Goal: Navigation & Orientation: Find specific page/section

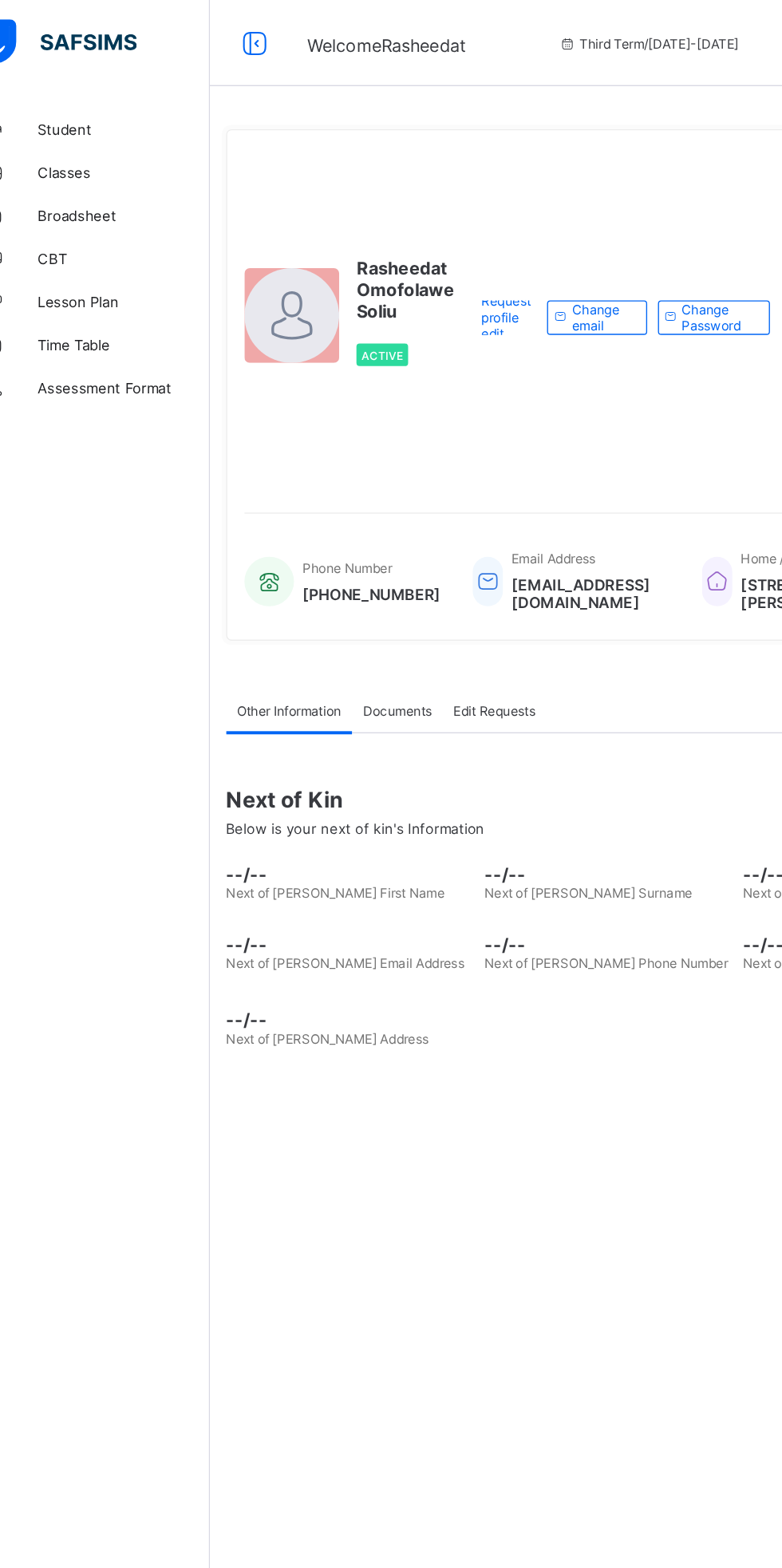
click at [105, 133] on span "Classes" at bounding box center [128, 128] width 128 height 13
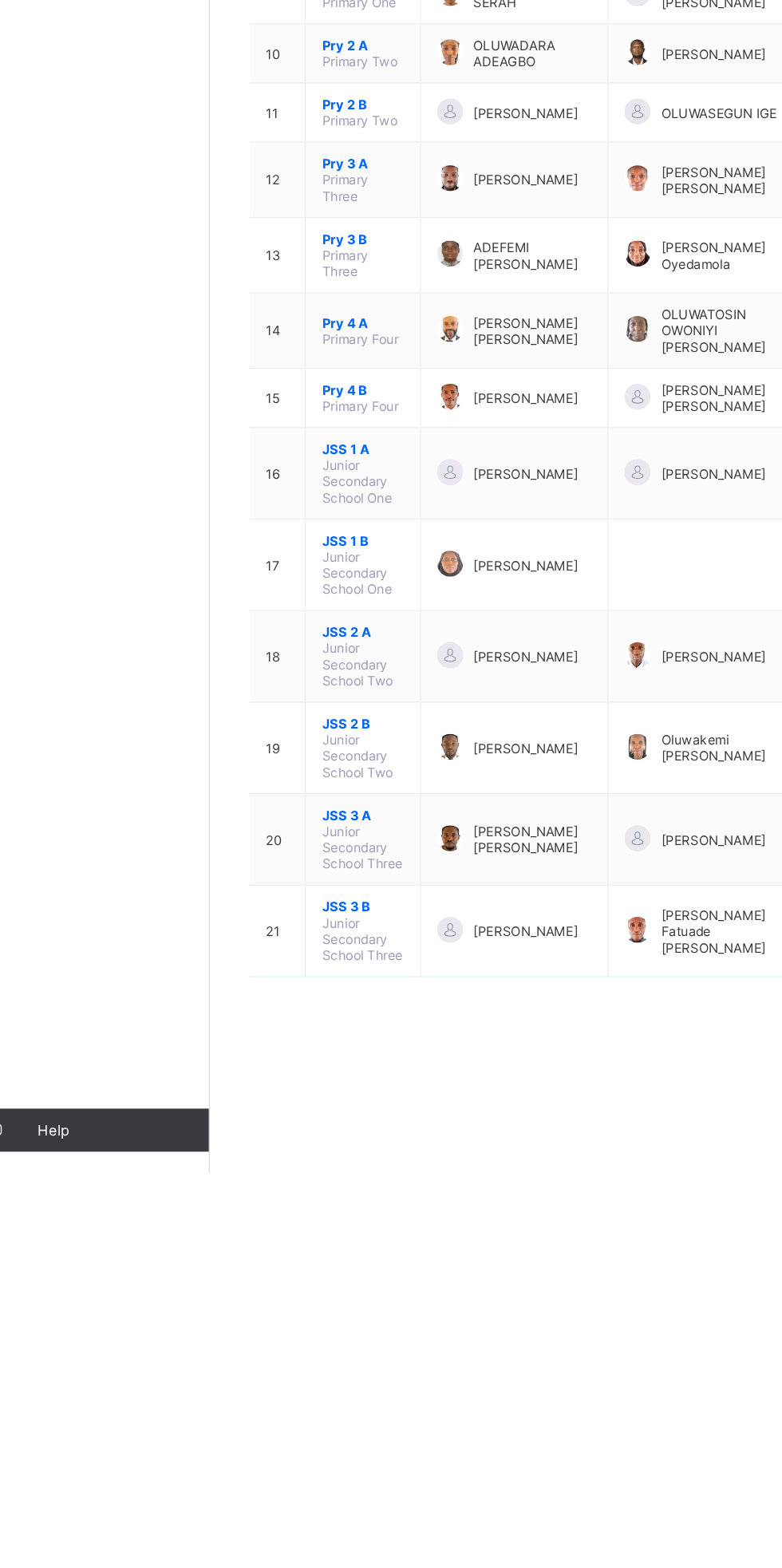
click at [321, 1025] on span "JSS 1 A" at bounding box center [304, 1031] width 61 height 12
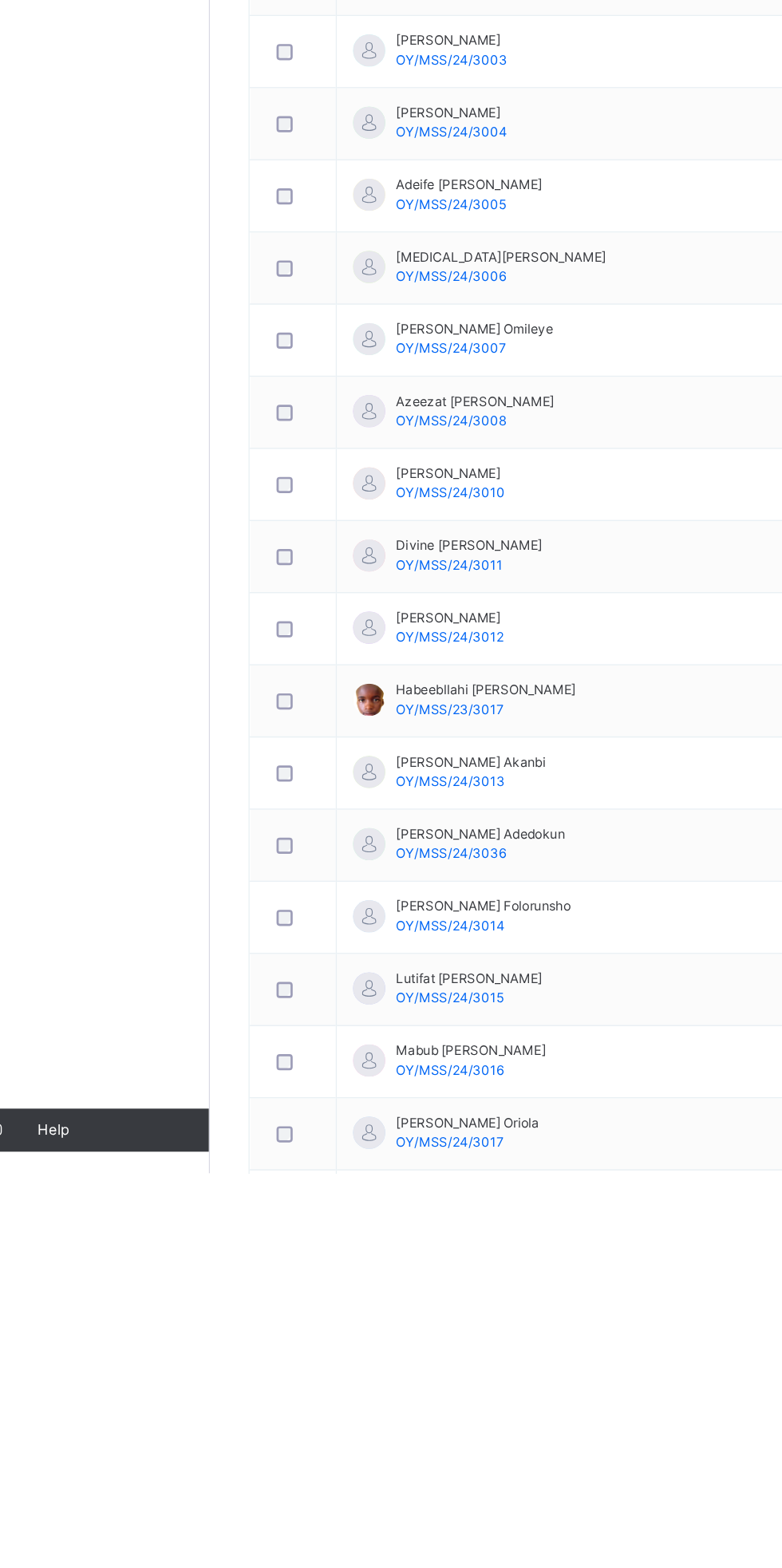
click at [516, 1050] on td "[PERSON_NAME] OY/MSS/24/3010" at bounding box center [479, 1057] width 387 height 53
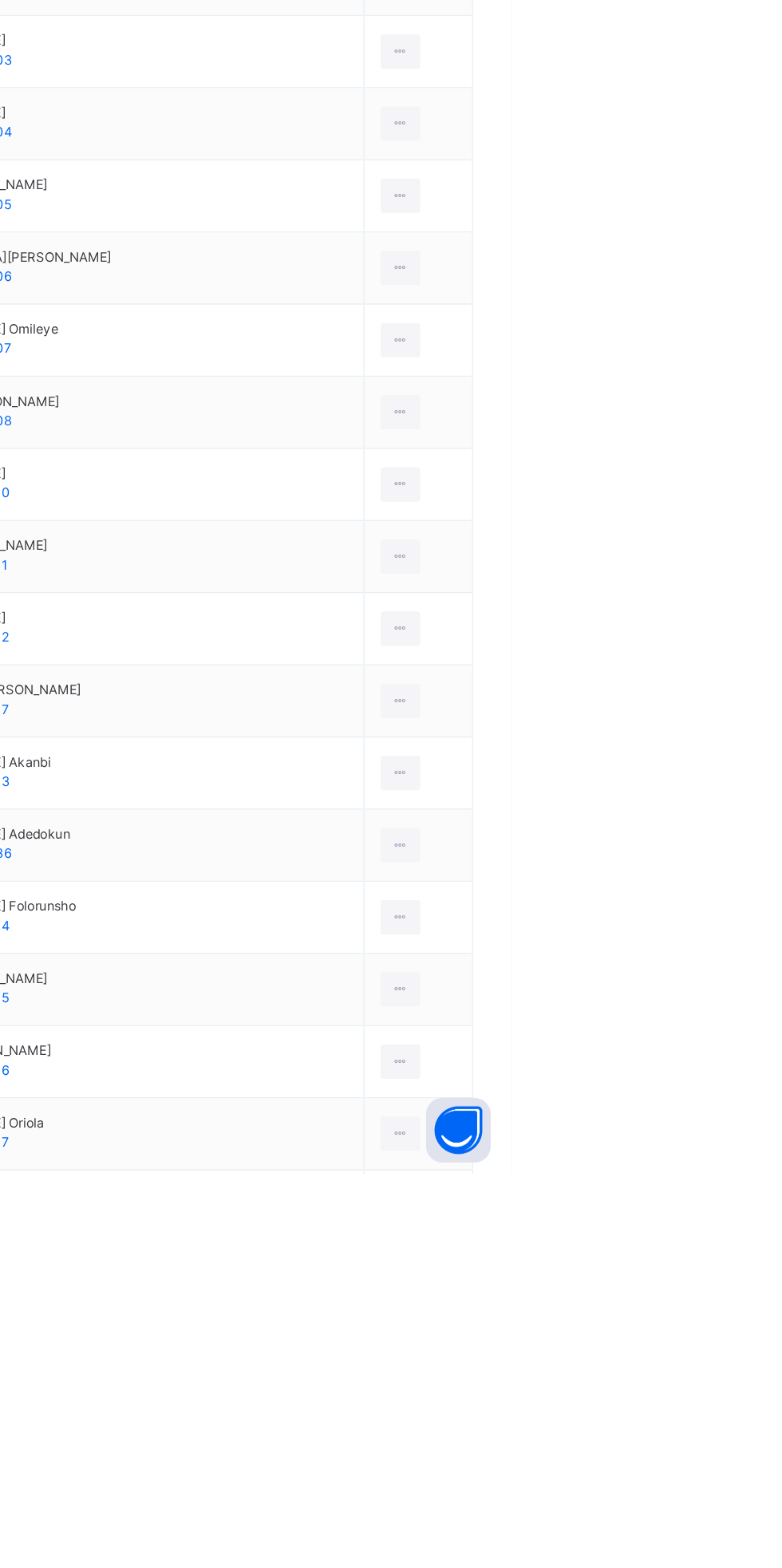
click at [692, 1058] on icon at bounding box center [699, 1057] width 14 height 15
